Goal: Task Accomplishment & Management: Complete application form

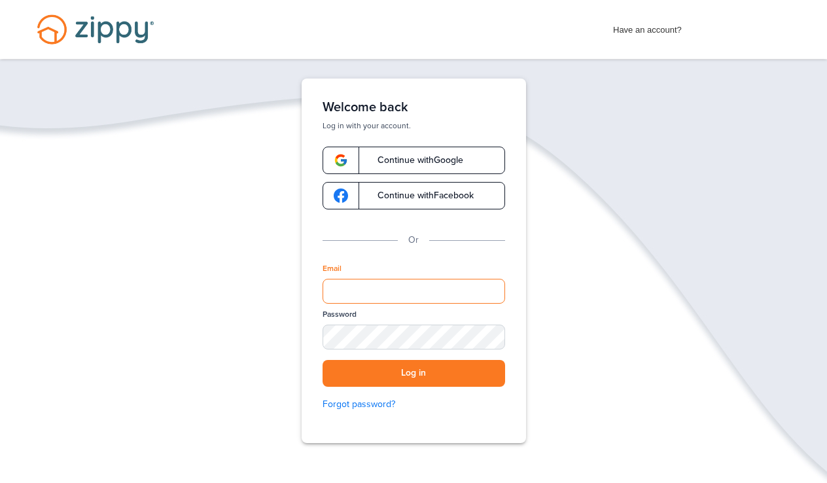
type input "**********"
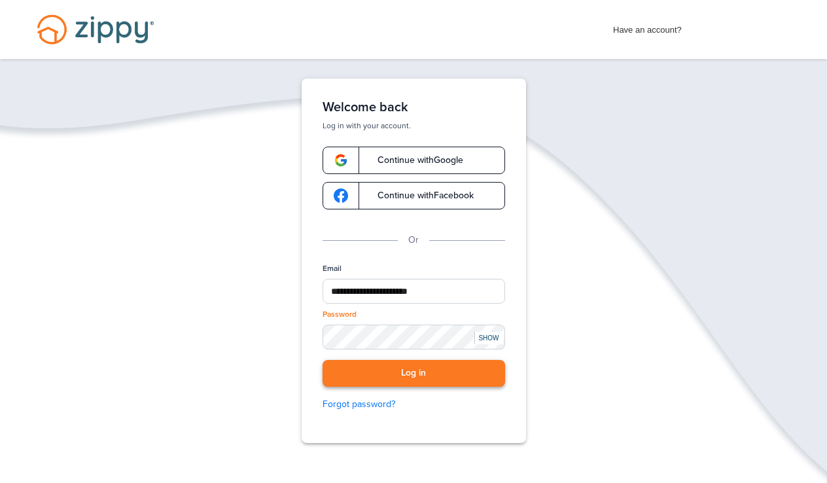
click at [402, 368] on button "Log in" at bounding box center [414, 373] width 183 height 27
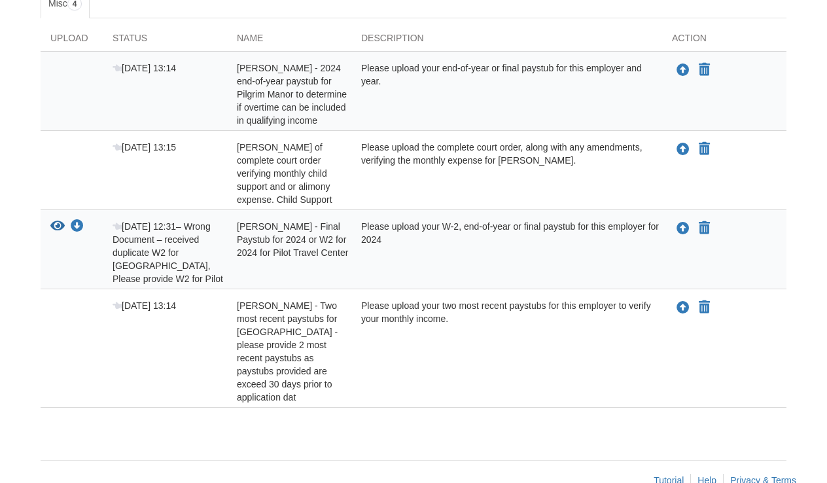
scroll to position [239, 0]
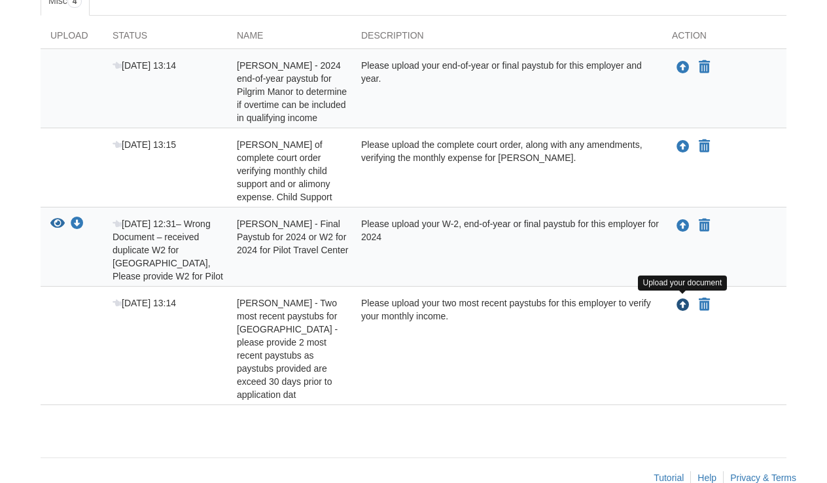
click at [681, 304] on icon "Upload Annabelle Blakesley - Two most recent paystubs for Pilgrim Manor - pleas…" at bounding box center [682, 305] width 13 height 13
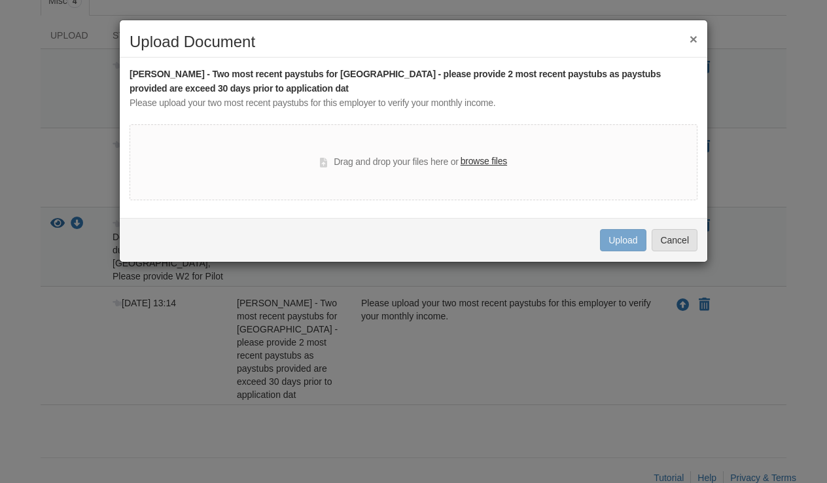
click at [481, 164] on label "browse files" at bounding box center [484, 161] width 46 height 14
click at [0, 0] on input "browse files" at bounding box center [0, 0] width 0 height 0
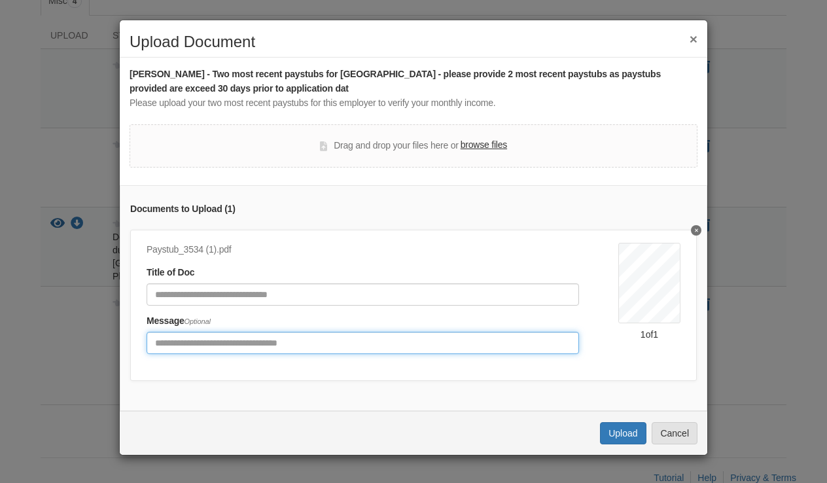
click at [386, 338] on input "Include any comments on this document" at bounding box center [363, 343] width 432 height 22
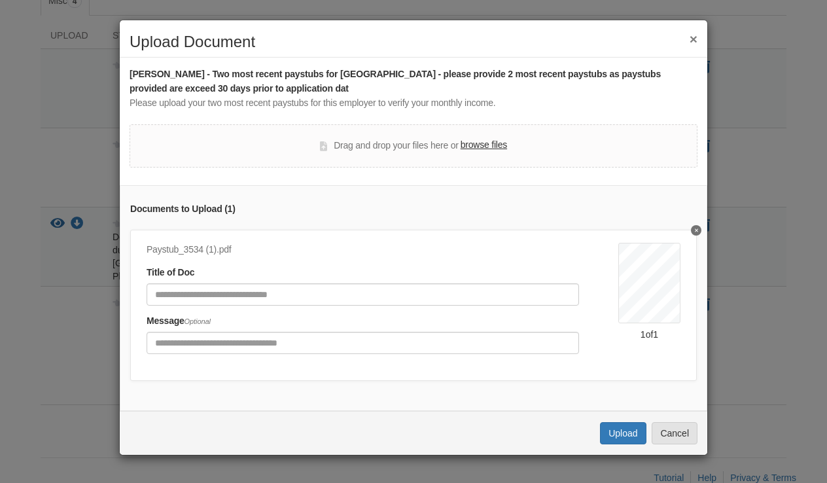
click at [477, 145] on label "browse files" at bounding box center [484, 145] width 46 height 14
click at [0, 0] on input "browse files" at bounding box center [0, 0] width 0 height 0
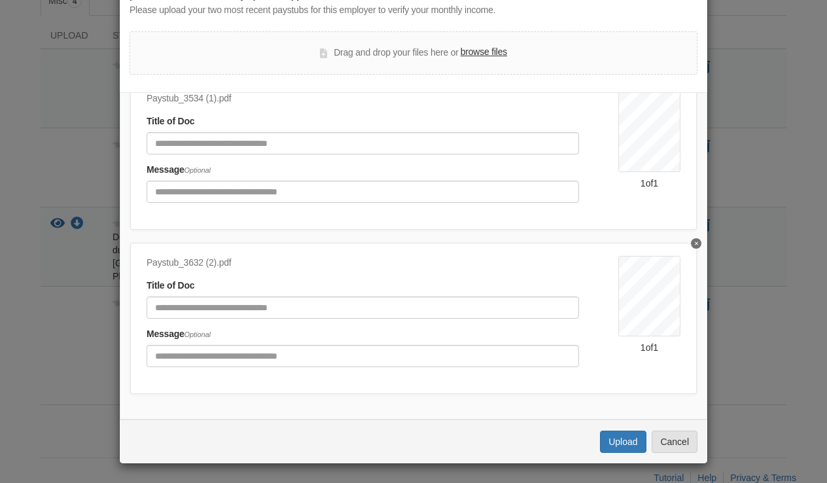
scroll to position [92, 0]
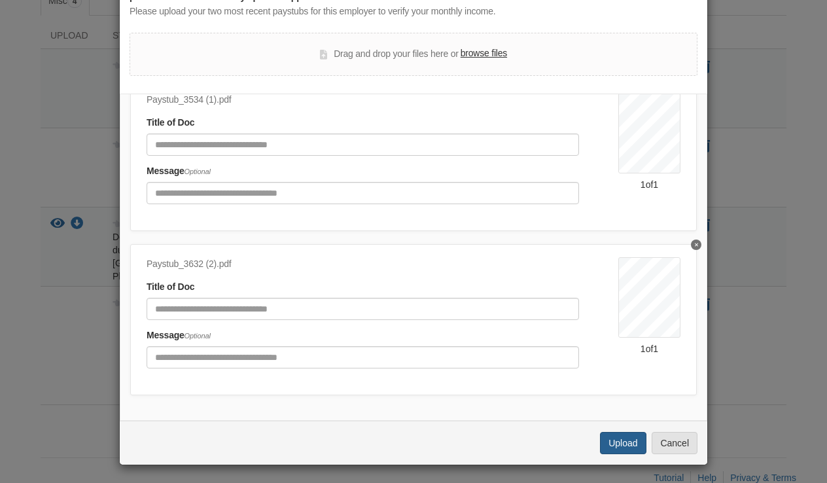
click at [634, 441] on button "Upload" at bounding box center [623, 443] width 46 height 22
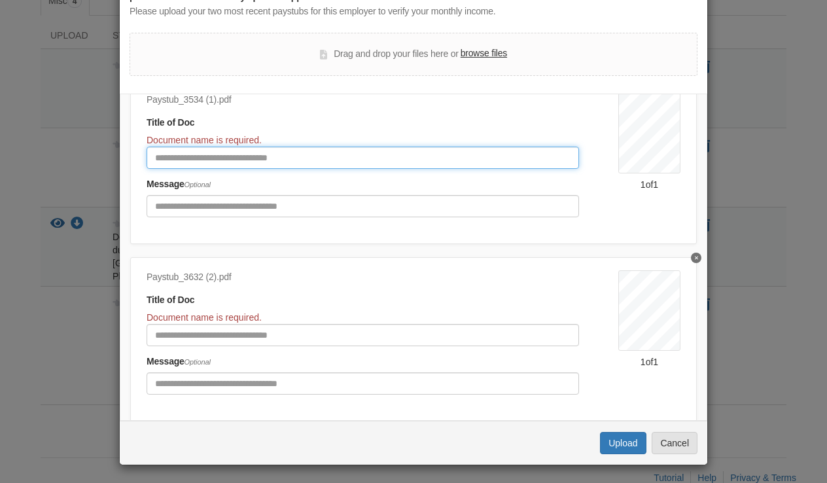
click at [364, 158] on input "Document Title" at bounding box center [363, 158] width 432 height 22
type input "**********"
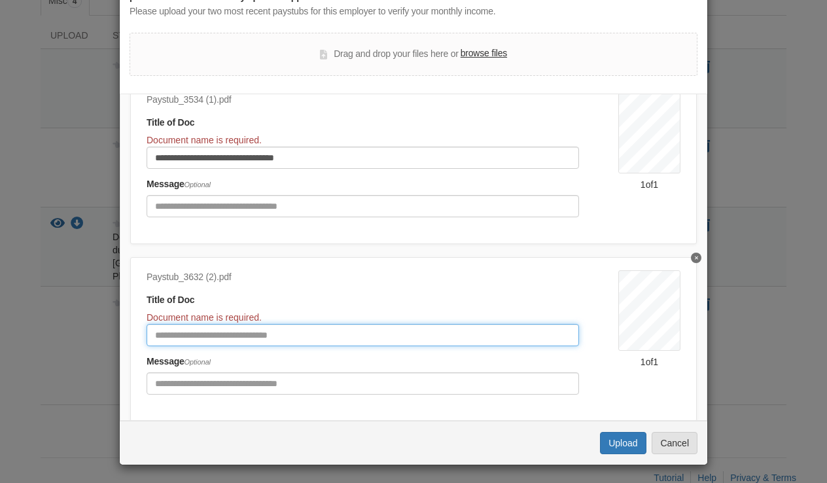
click at [347, 331] on input "Document Title" at bounding box center [363, 335] width 432 height 22
type input "**********"
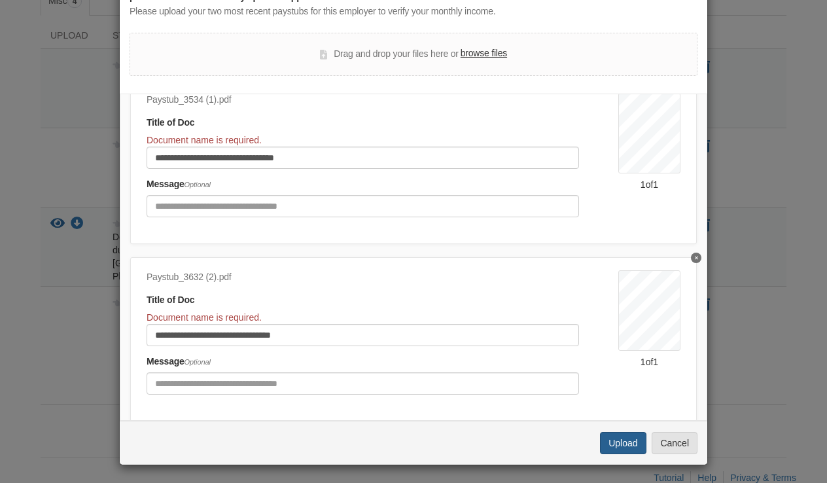
click at [625, 446] on button "Upload" at bounding box center [623, 443] width 46 height 22
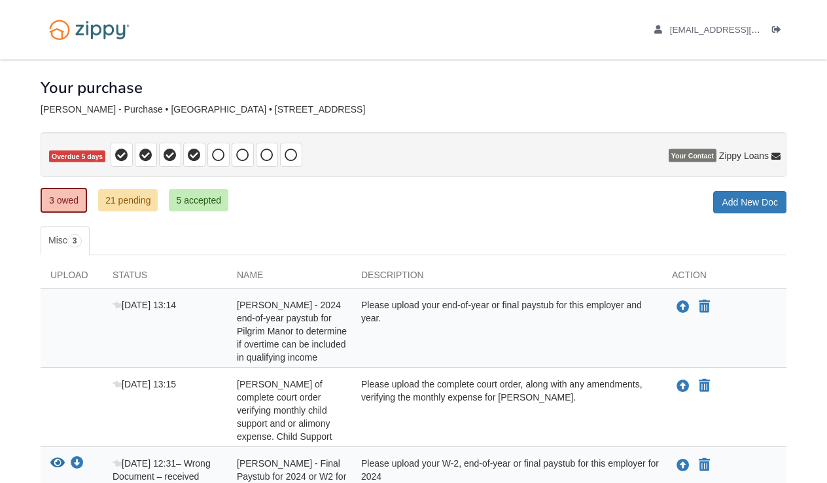
scroll to position [148, 0]
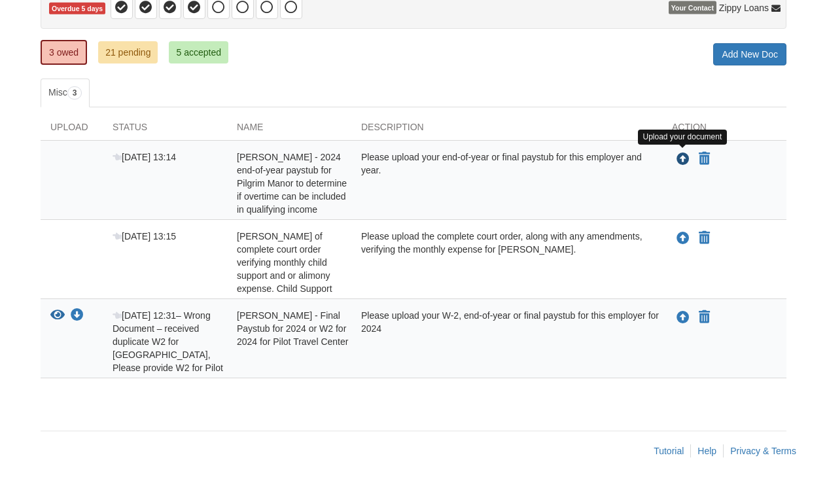
click at [682, 162] on icon "Upload Annabelle Blakesley - 2024 end-of-year paystub for Pilgrim Manor to dete…" at bounding box center [682, 159] width 13 height 13
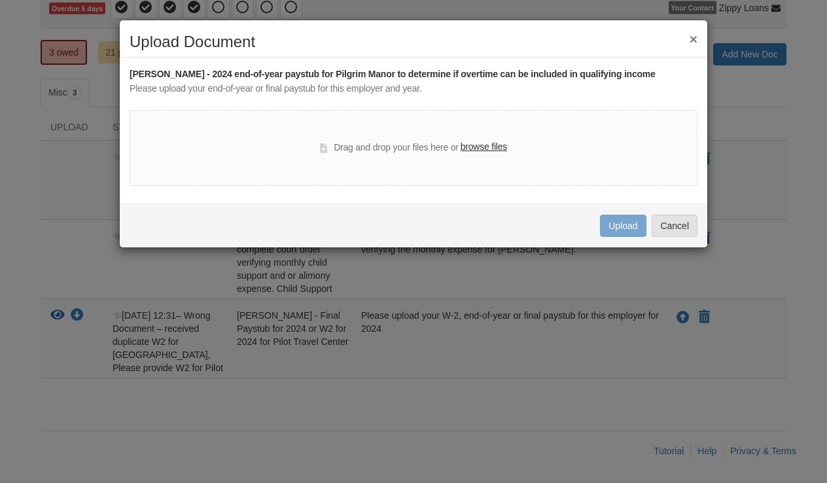
click at [509, 149] on div "Drag and drop your files here or browse files" at bounding box center [414, 148] width 568 height 76
click at [503, 149] on label "browse files" at bounding box center [484, 147] width 46 height 14
click at [0, 0] on input "browse files" at bounding box center [0, 0] width 0 height 0
click at [694, 41] on button "×" at bounding box center [694, 39] width 8 height 14
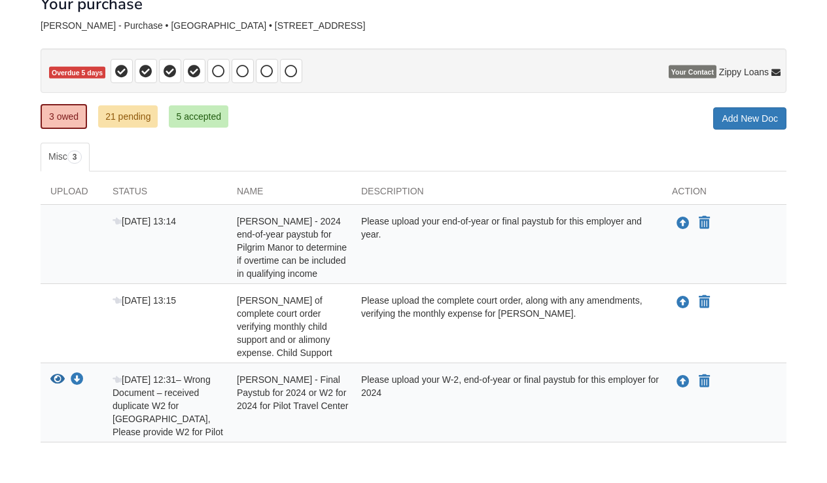
scroll to position [79, 0]
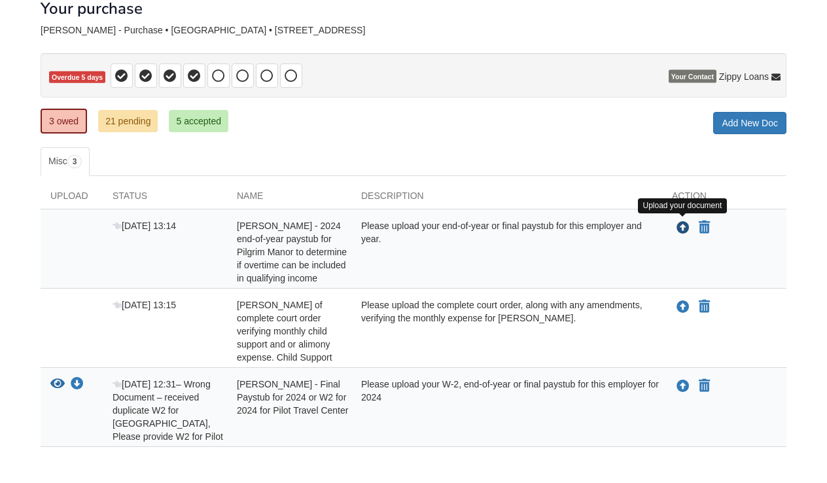
click at [684, 226] on icon "Upload Annabelle Blakesley - 2024 end-of-year paystub for Pilgrim Manor to dete…" at bounding box center [682, 228] width 13 height 13
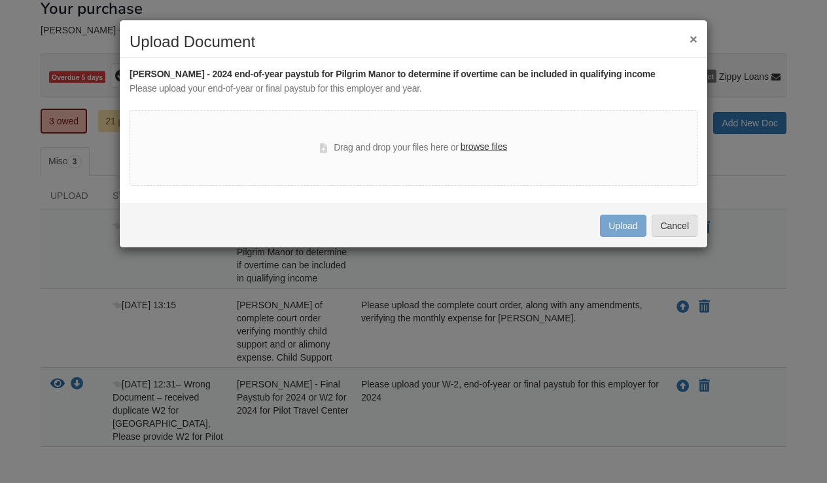
click at [482, 145] on label "browse files" at bounding box center [484, 147] width 46 height 14
click at [0, 0] on input "browse files" at bounding box center [0, 0] width 0 height 0
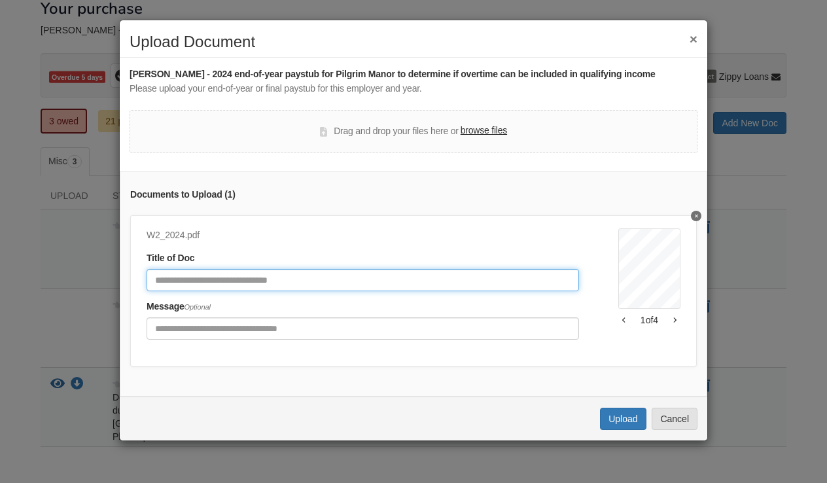
click at [444, 275] on input "Document Title" at bounding box center [363, 280] width 432 height 22
type input "**********"
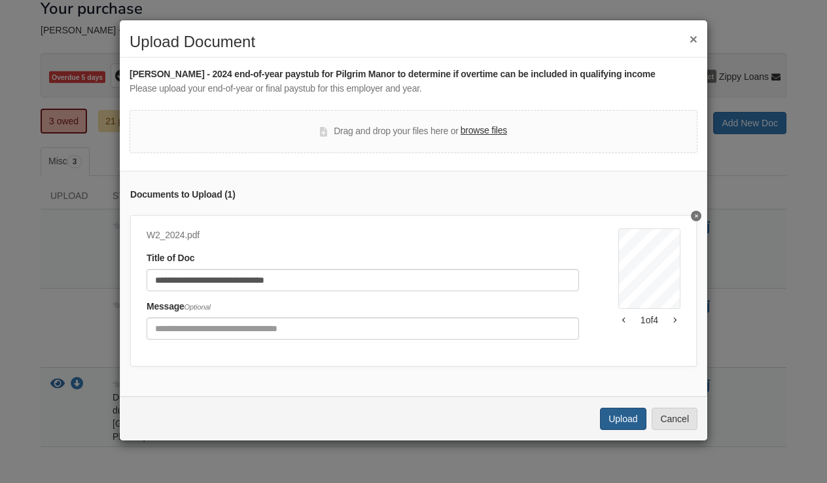
click at [623, 408] on button "Upload" at bounding box center [623, 419] width 46 height 22
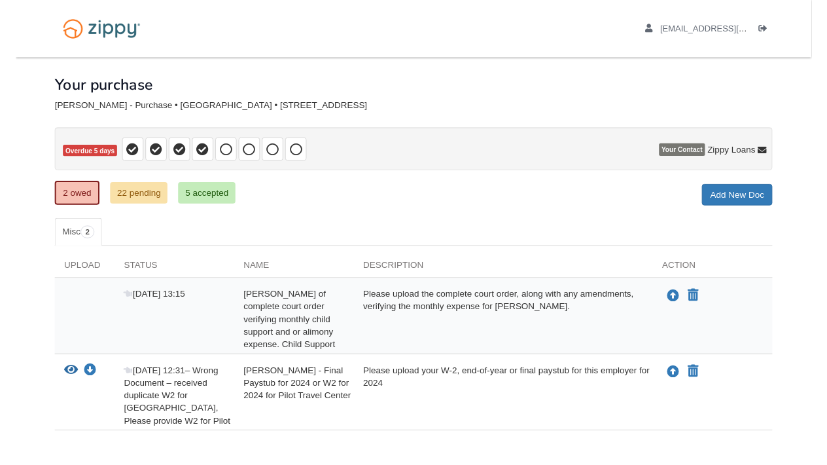
scroll to position [69, 0]
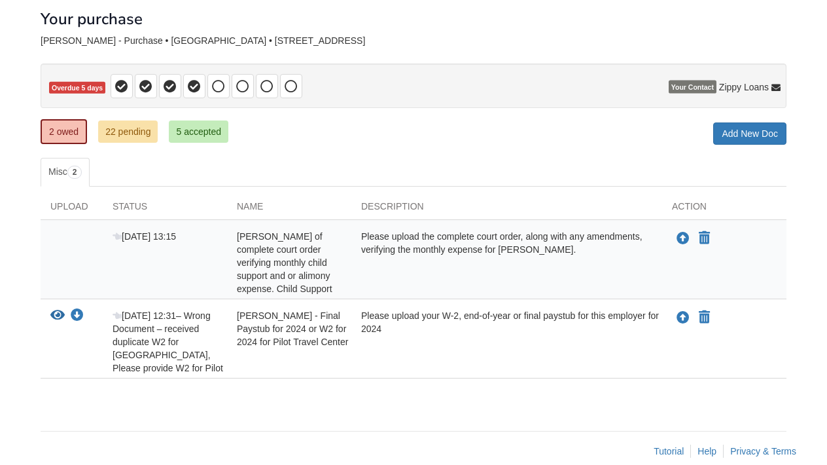
click at [147, 130] on link "22 pending" at bounding box center [128, 131] width 60 height 22
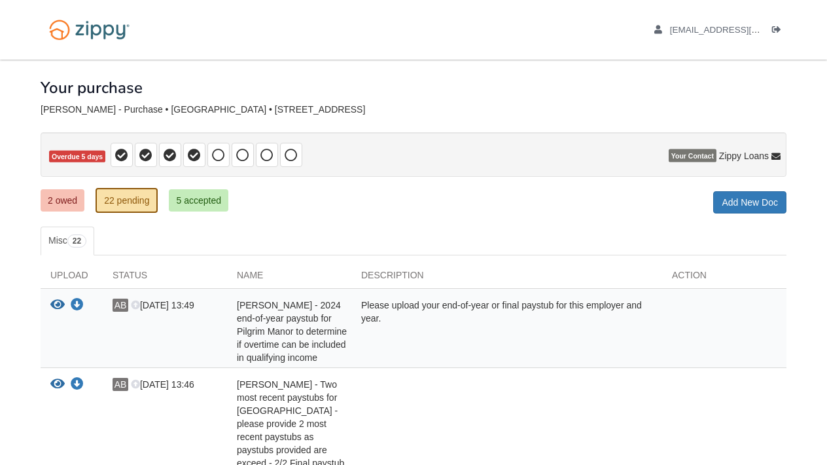
click at [201, 200] on link "5 accepted" at bounding box center [199, 200] width 60 height 22
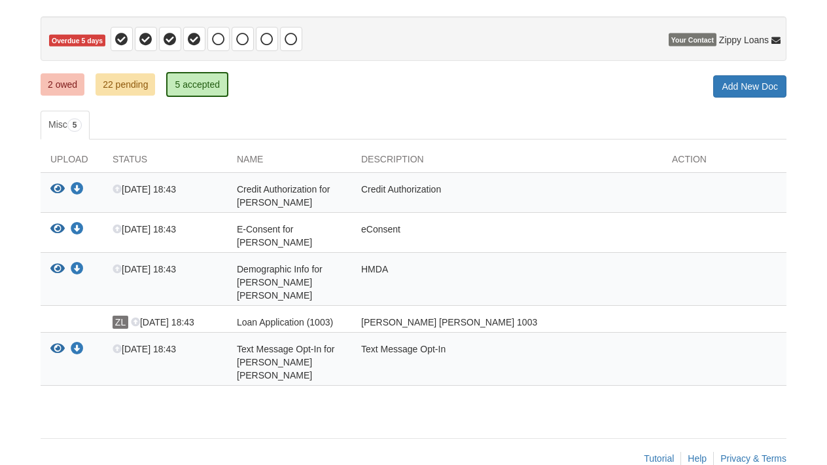
scroll to position [115, 0]
click at [74, 92] on link "2 owed" at bounding box center [63, 85] width 44 height 22
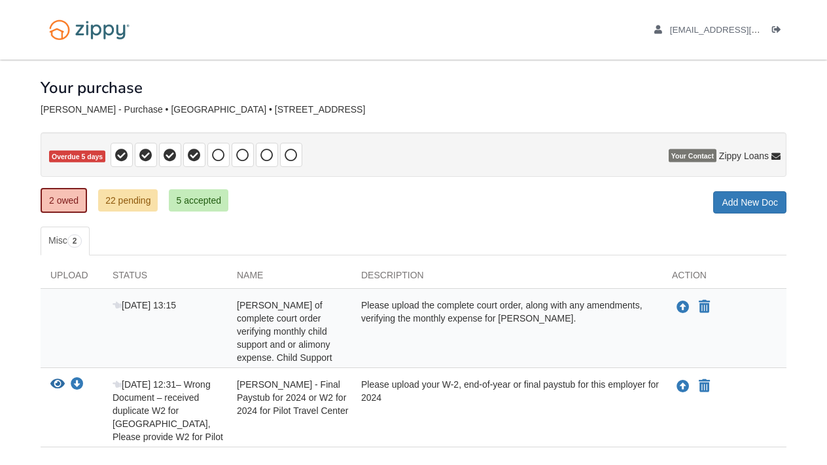
click at [451, 5] on div "[EMAIL_ADDRESS][DOMAIN_NAME] Logout" at bounding box center [413, 30] width 765 height 60
